Goal: Transaction & Acquisition: Purchase product/service

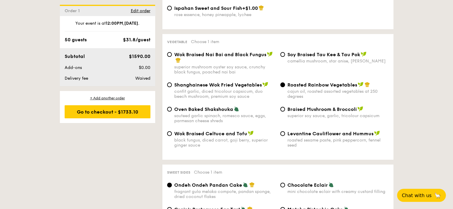
scroll to position [745, 0]
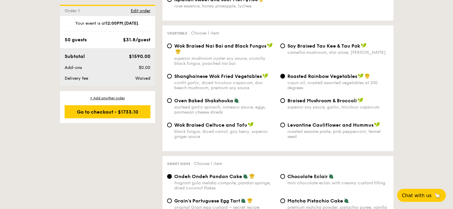
drag, startPoint x: 216, startPoint y: 115, endPoint x: 300, endPoint y: 126, distance: 85.3
click at [216, 104] on span "Oven Baked Shakshouka" at bounding box center [203, 101] width 59 height 6
click at [172, 103] on input "Oven Baked Shakshouka sauteed garlic spinach, romesco sauce, eggs, parmesan che…" at bounding box center [169, 100] width 5 height 5
radio input "true"
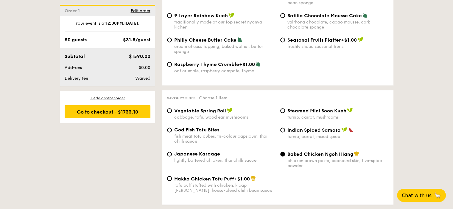
scroll to position [983, 0]
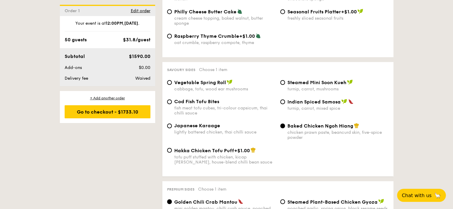
click at [191, 105] on span "Cod Fish Tofu Bites" at bounding box center [196, 102] width 45 height 6
click at [172, 104] on input "Cod Fish Tofu Bites fish meat tofu cubes, tri-colour capsicum, thai chilli sauce" at bounding box center [169, 102] width 5 height 5
radio input "true"
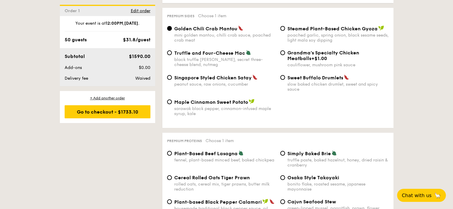
scroll to position [1251, 0]
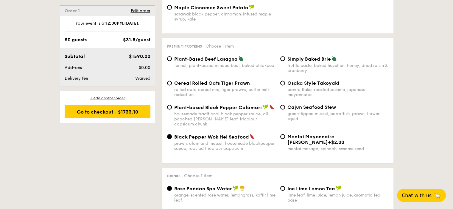
click at [208, 62] on span "Plant-Based Beef Lasagna" at bounding box center [205, 59] width 63 height 6
click at [172, 61] on input "Plant-Based Beef Lasagna fennel, plant-based minced beef, baked chickpea" at bounding box center [169, 59] width 5 height 5
radio input "true"
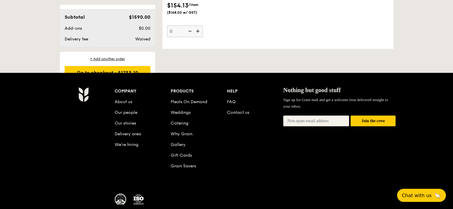
scroll to position [45, 0]
click at [92, 76] on div "Go to checkout - $1733.10" at bounding box center [108, 72] width 86 height 13
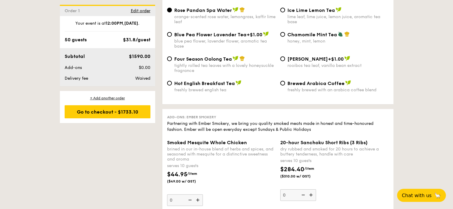
scroll to position [1400, 0]
